Goal: Register for event/course

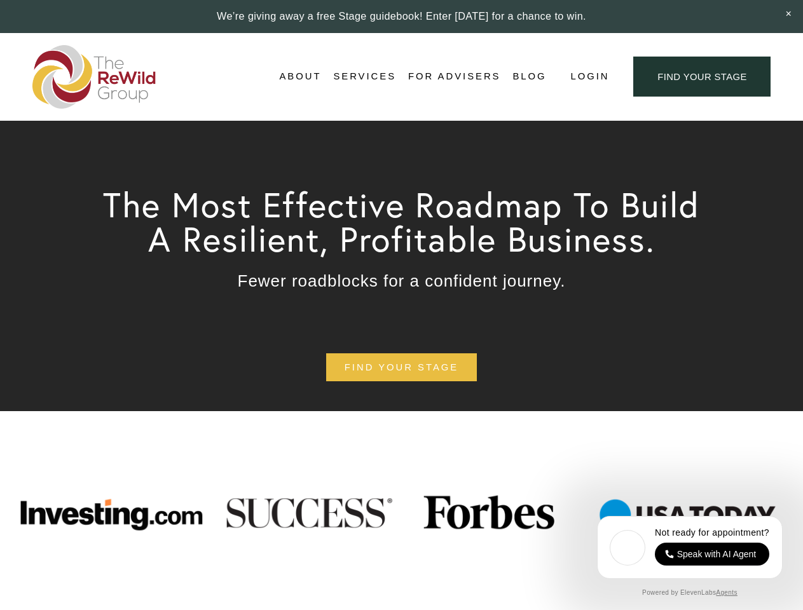
click at [589, 77] on span "Login" at bounding box center [589, 76] width 39 height 17
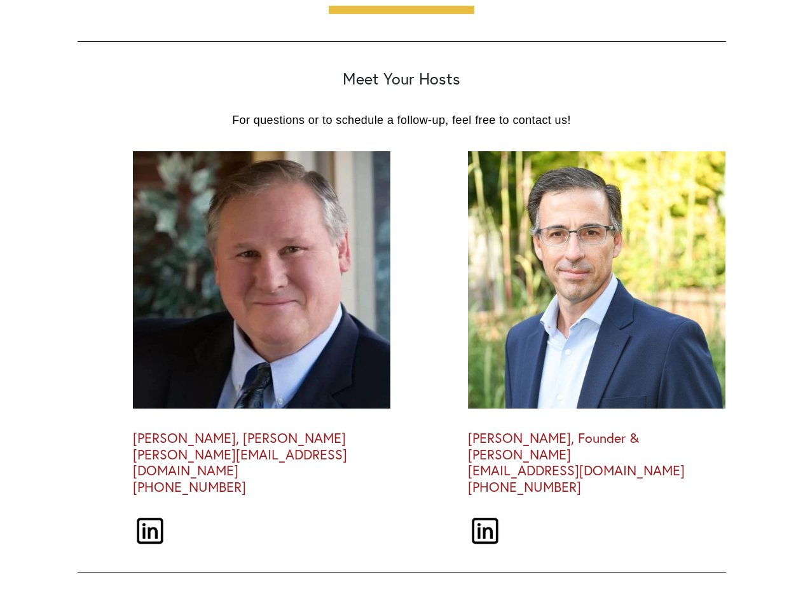
scroll to position [3517, 0]
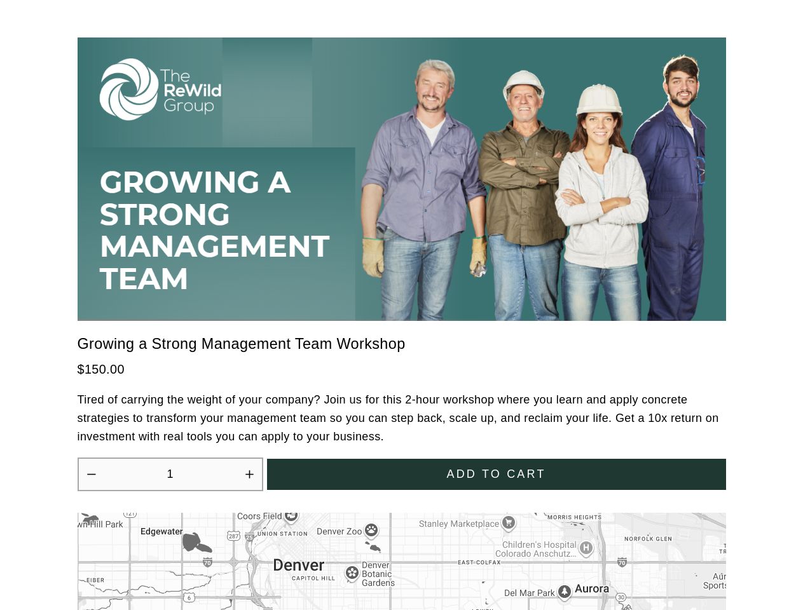
click at [249, 471] on icon "Increase quantity by 1" at bounding box center [249, 475] width 8 height 8
type input "2"
